Goal: Find specific page/section: Find specific page/section

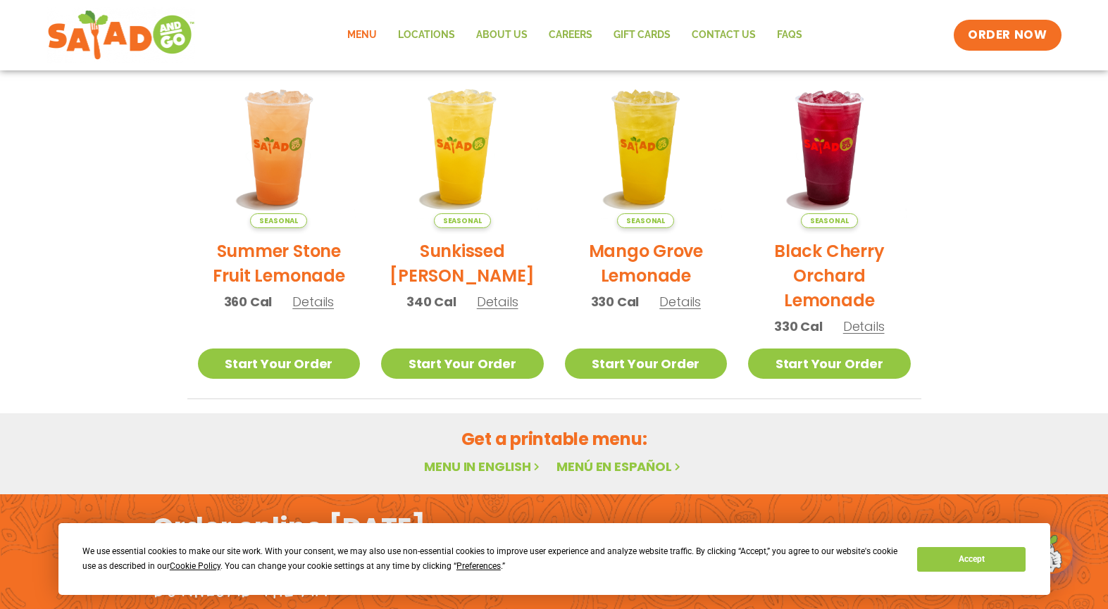
scroll to position [788, 0]
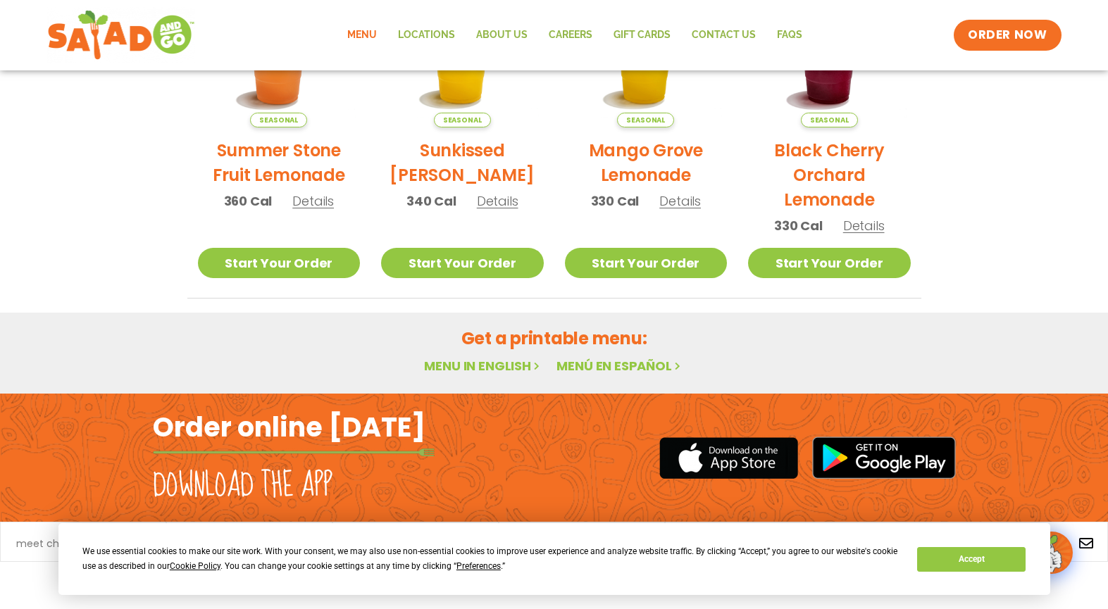
click at [447, 364] on link "Menu in English" at bounding box center [483, 366] width 118 height 18
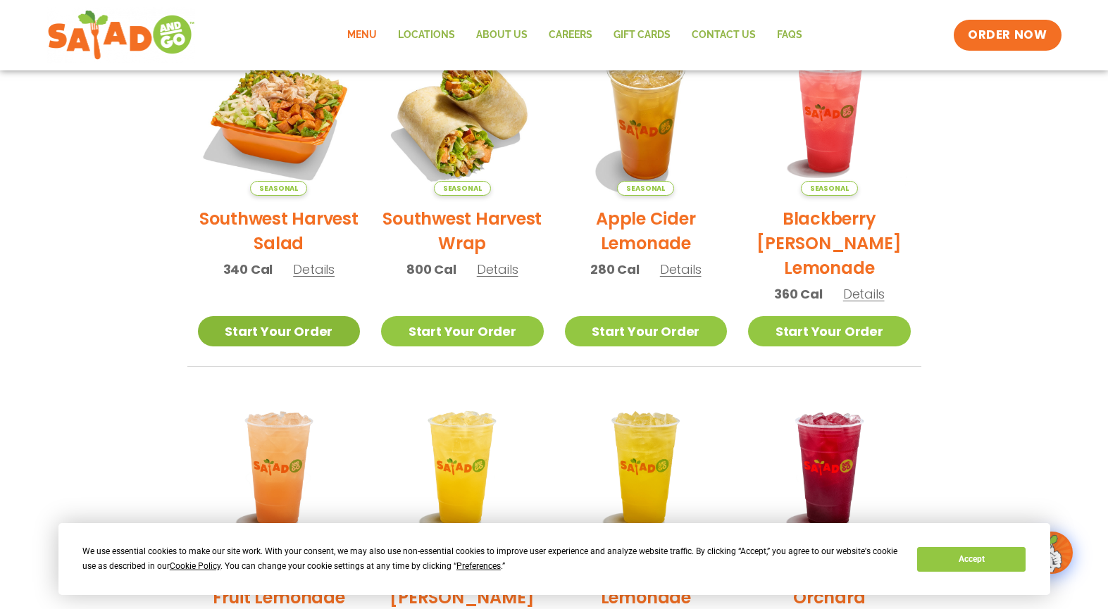
click at [297, 335] on link "Start Your Order" at bounding box center [279, 331] width 163 height 30
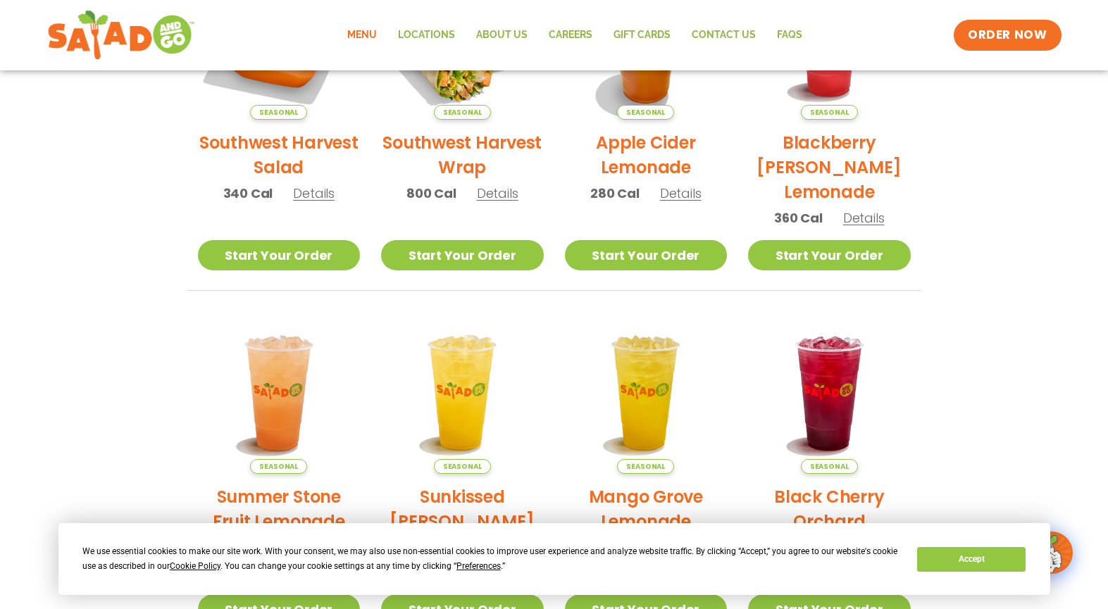
scroll to position [493, 0]
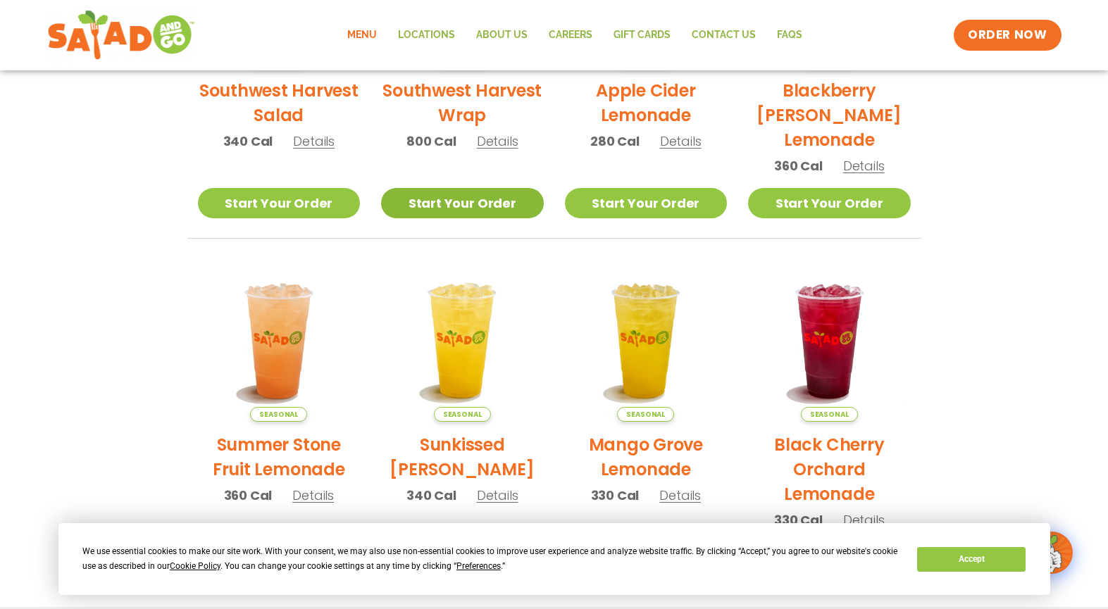
click at [451, 206] on link "Start Your Order" at bounding box center [462, 203] width 163 height 30
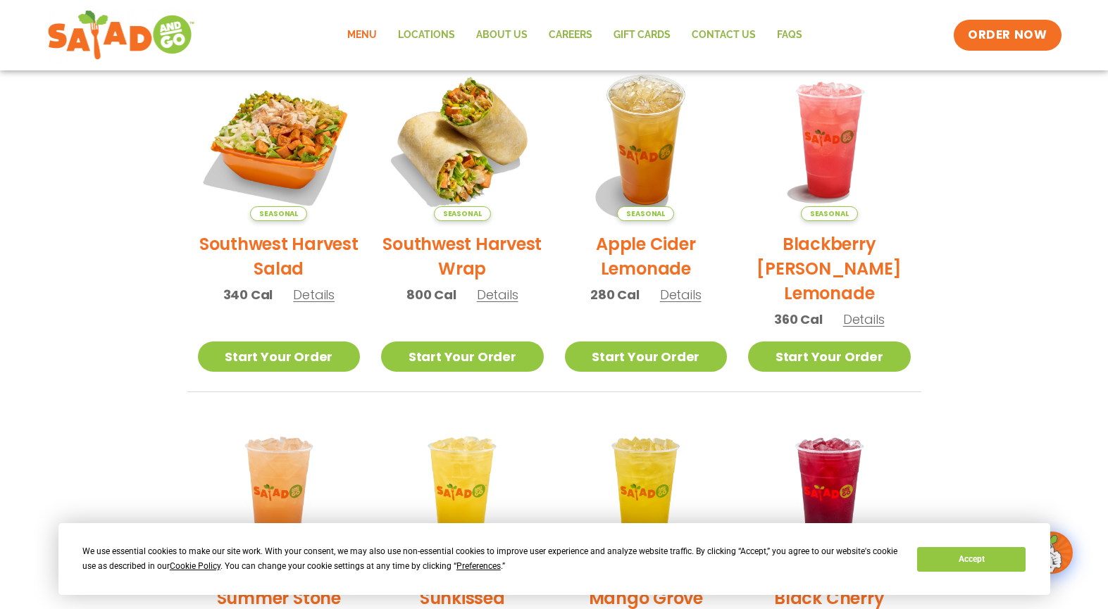
scroll to position [493, 0]
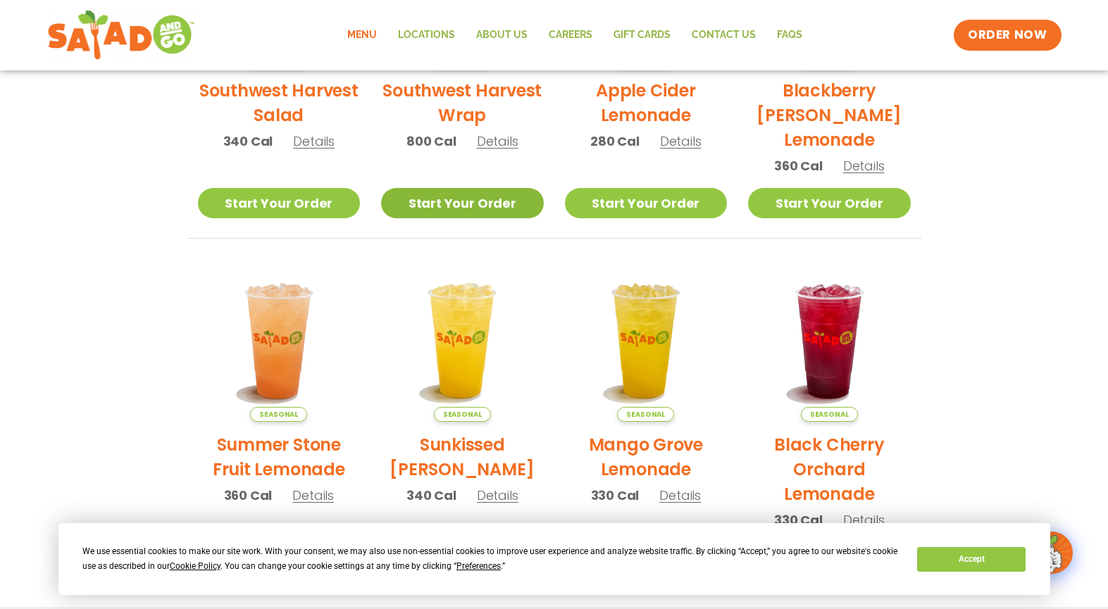
click at [459, 204] on link "Start Your Order" at bounding box center [462, 203] width 163 height 30
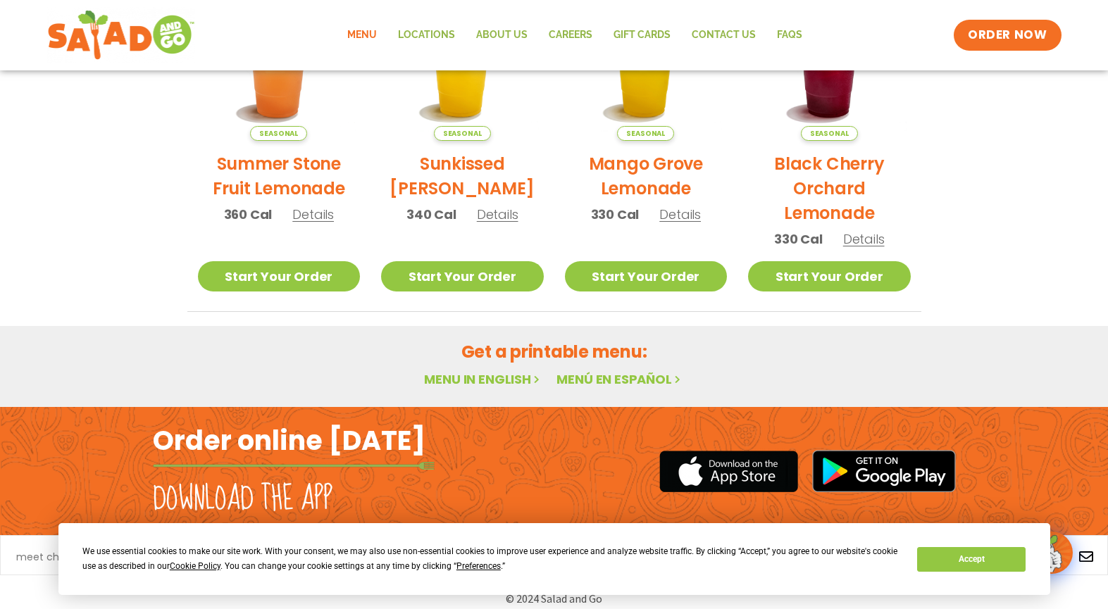
scroll to position [788, 0]
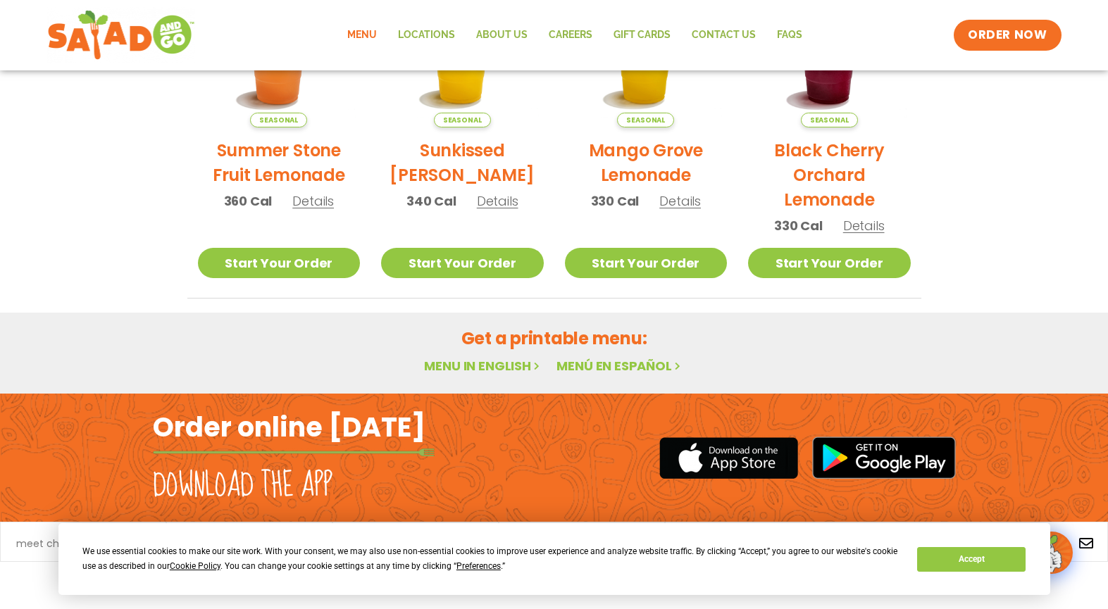
click at [530, 339] on h2 "Get a printable menu:" at bounding box center [554, 338] width 734 height 25
click at [491, 365] on link "Menu in English" at bounding box center [483, 366] width 118 height 18
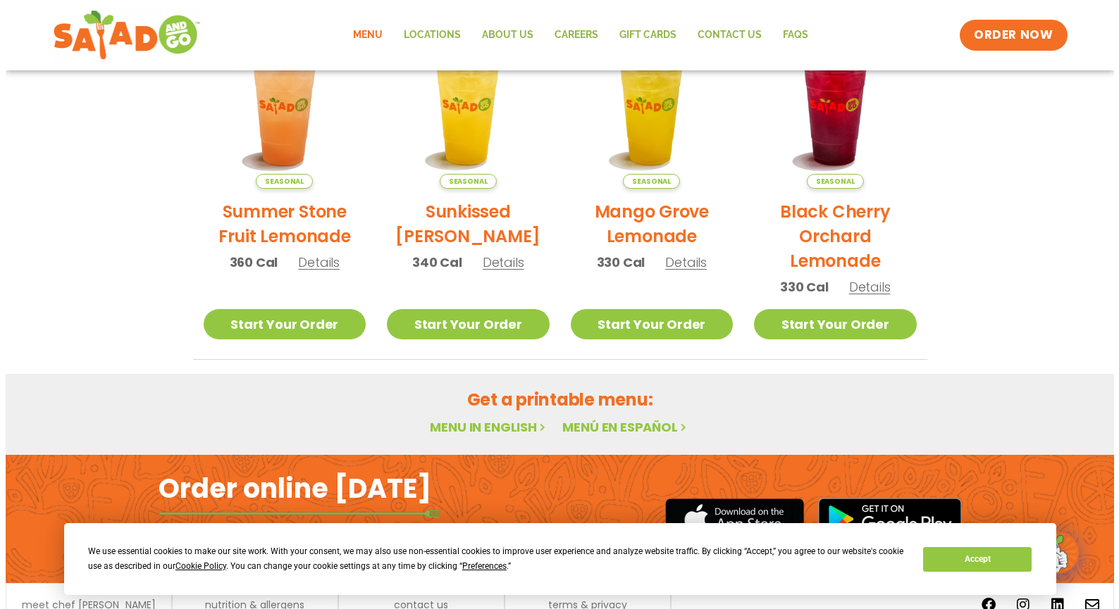
scroll to position [647, 0]
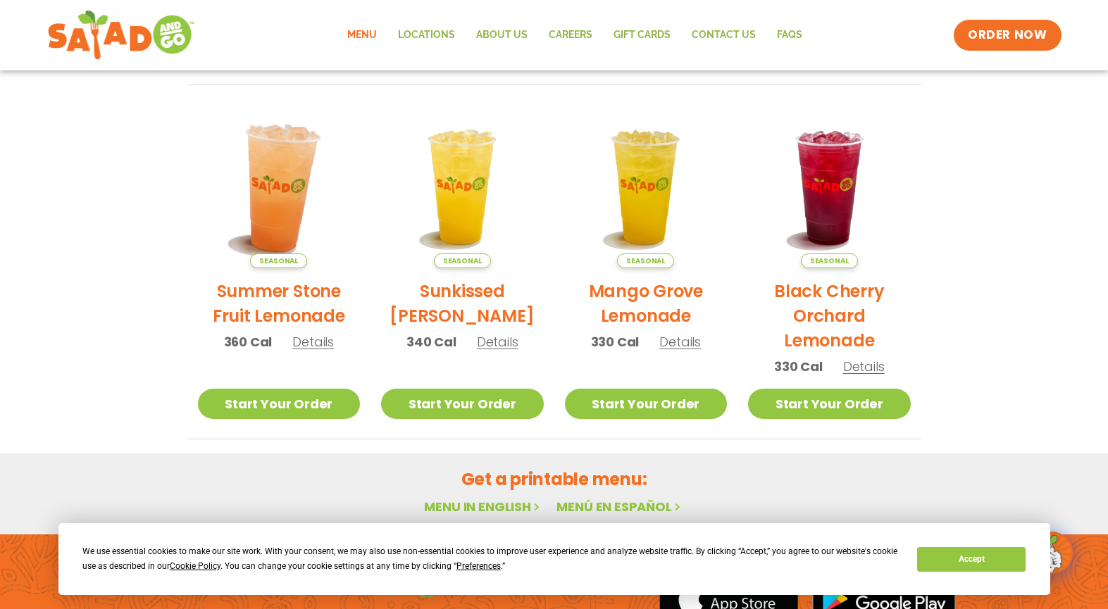
click at [286, 190] on img at bounding box center [278, 187] width 191 height 191
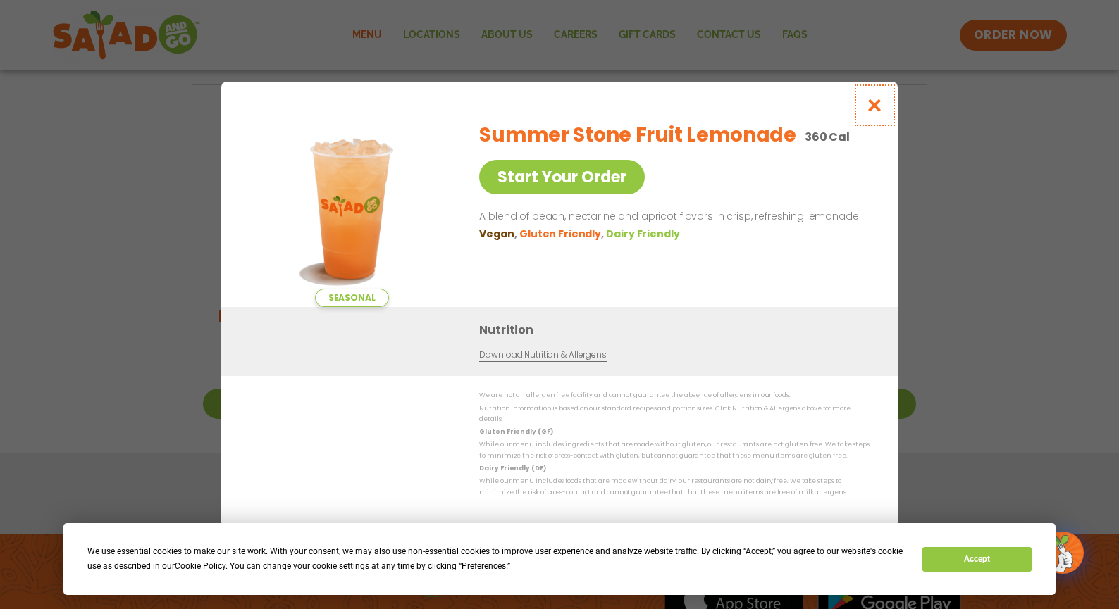
click at [871, 108] on icon "Close modal" at bounding box center [875, 105] width 18 height 15
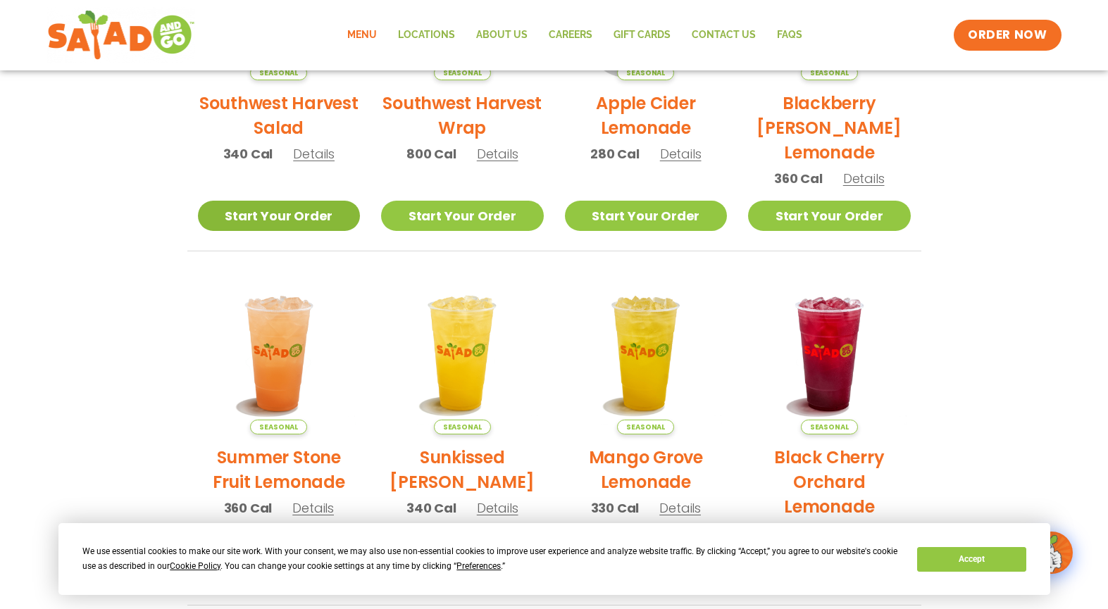
scroll to position [477, 0]
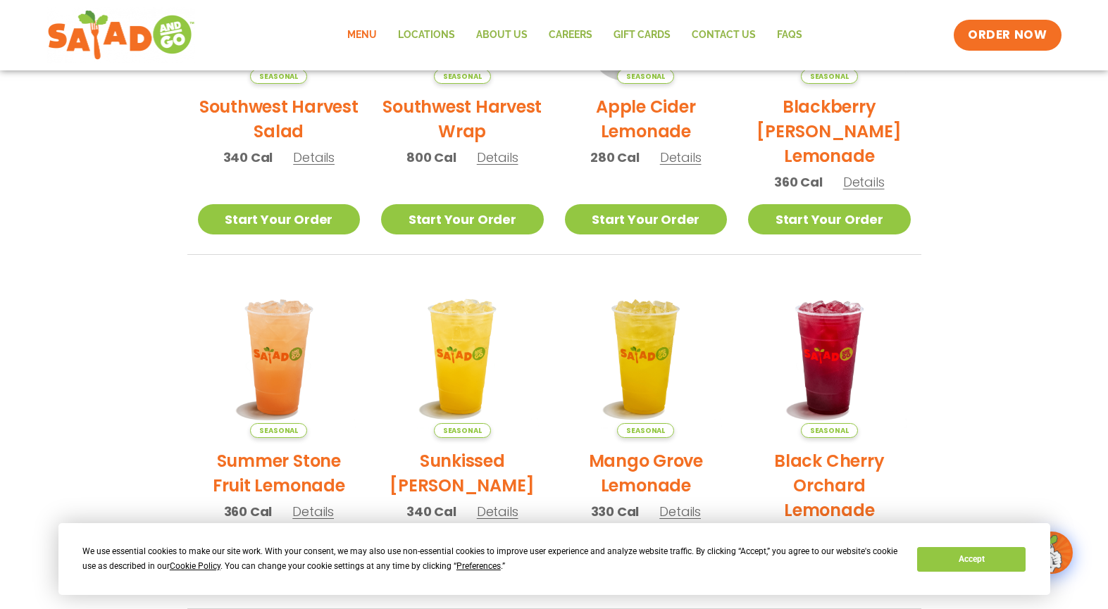
click at [461, 375] on img at bounding box center [462, 357] width 163 height 163
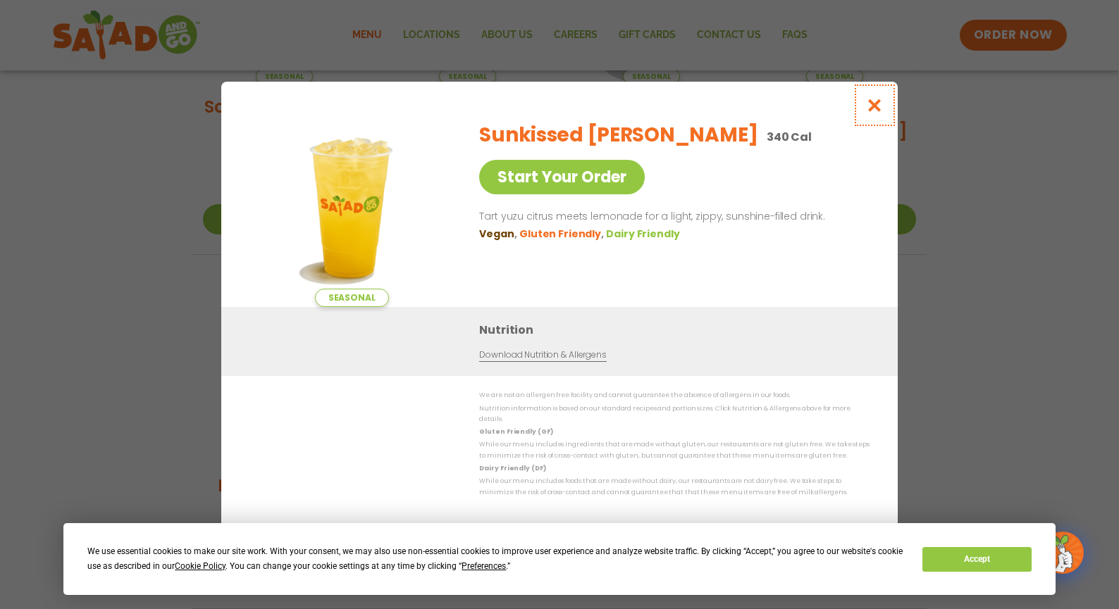
click at [871, 107] on icon "Close modal" at bounding box center [875, 105] width 18 height 15
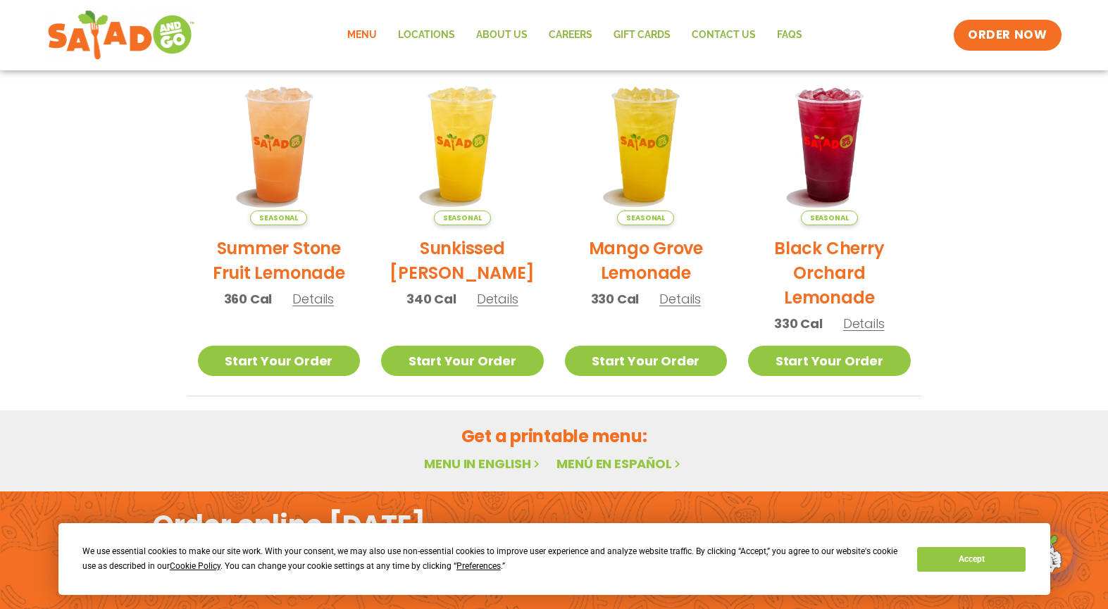
scroll to position [788, 0]
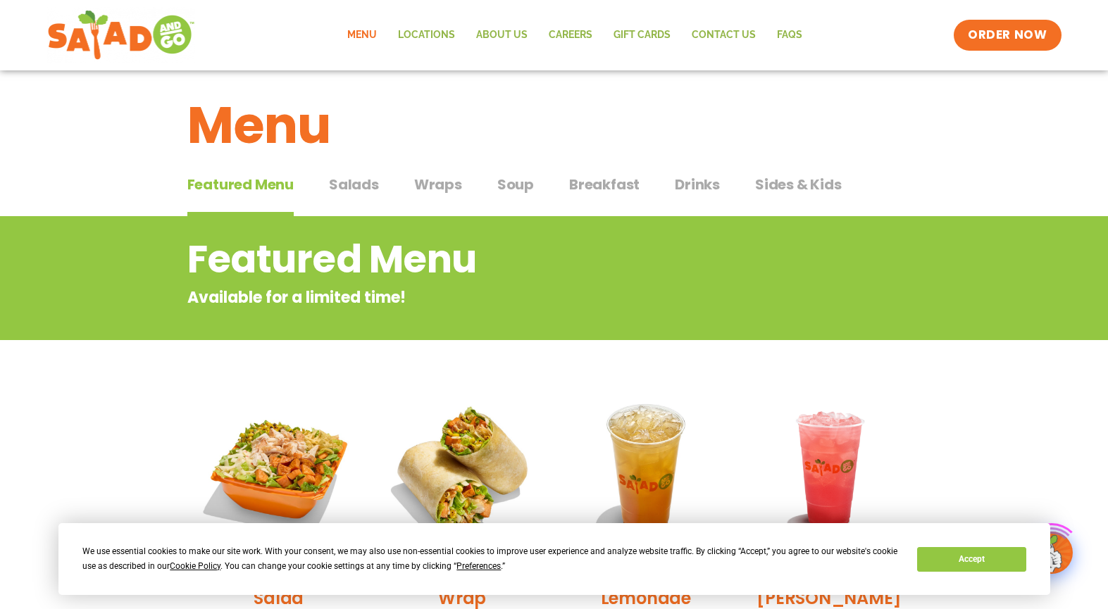
scroll to position [352, 0]
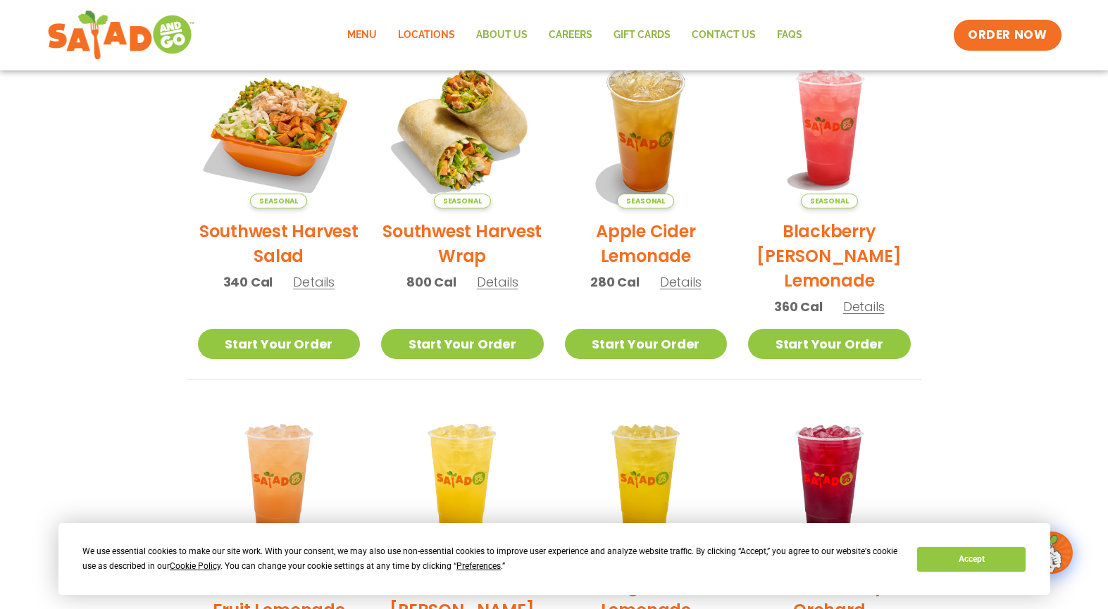
click at [440, 37] on link "Locations" at bounding box center [426, 35] width 78 height 32
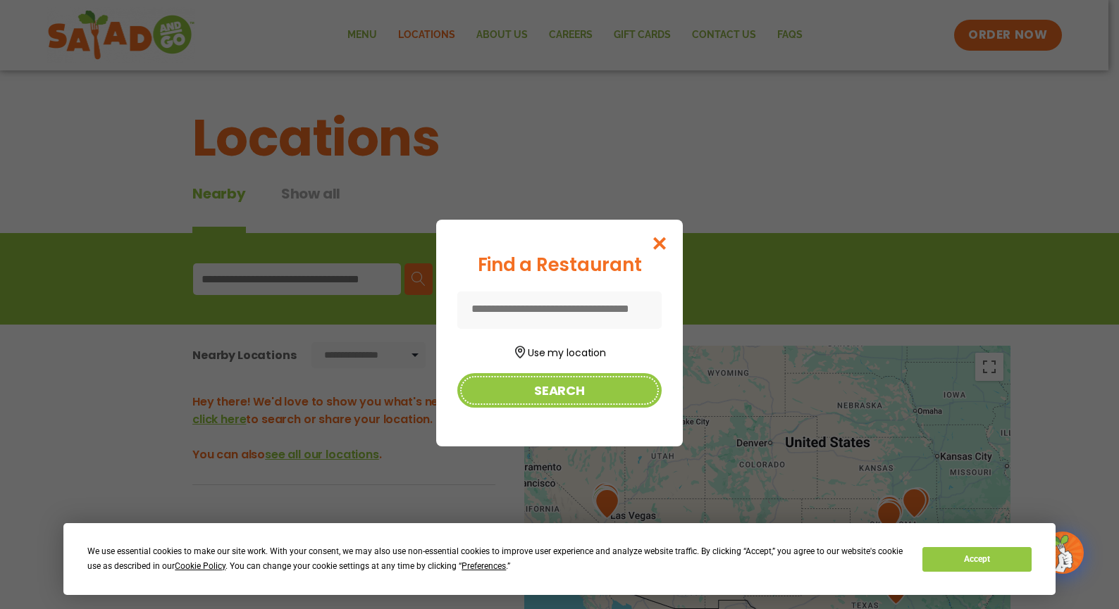
drag, startPoint x: 544, startPoint y: 387, endPoint x: 501, endPoint y: 366, distance: 47.6
click at [519, 381] on button "Search" at bounding box center [559, 390] width 204 height 35
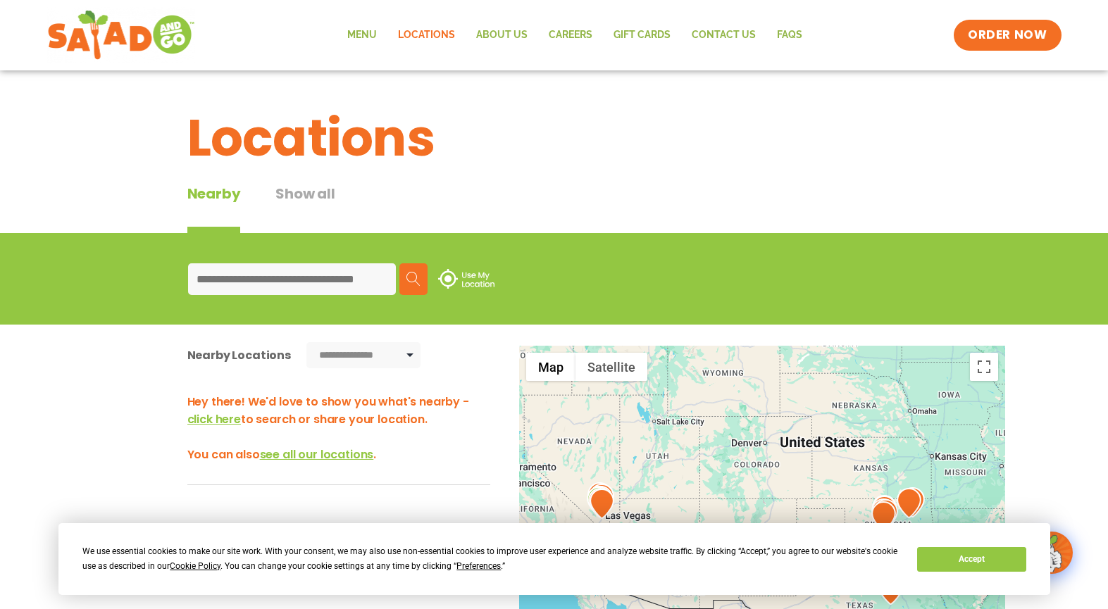
drag, startPoint x: 272, startPoint y: 271, endPoint x: 292, endPoint y: 266, distance: 20.3
click at [272, 271] on input at bounding box center [292, 279] width 208 height 32
type input "*****"
click at [414, 281] on img at bounding box center [413, 279] width 14 height 14
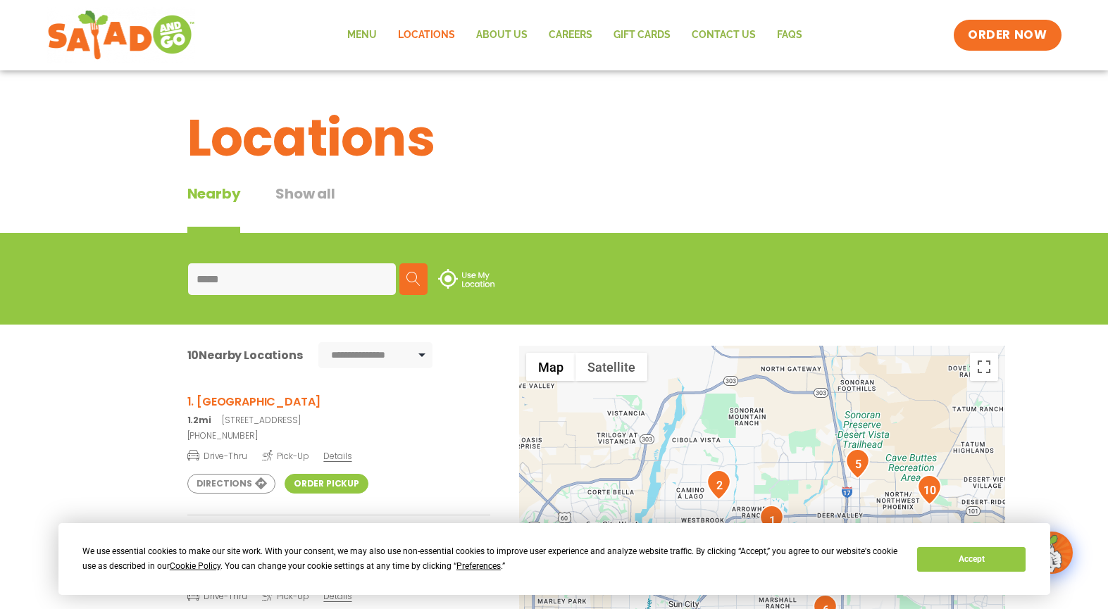
click at [316, 485] on link "Order Pickup" at bounding box center [327, 484] width 84 height 20
click at [318, 478] on link "Order Pickup" at bounding box center [327, 484] width 84 height 20
